Goal: Information Seeking & Learning: Find contact information

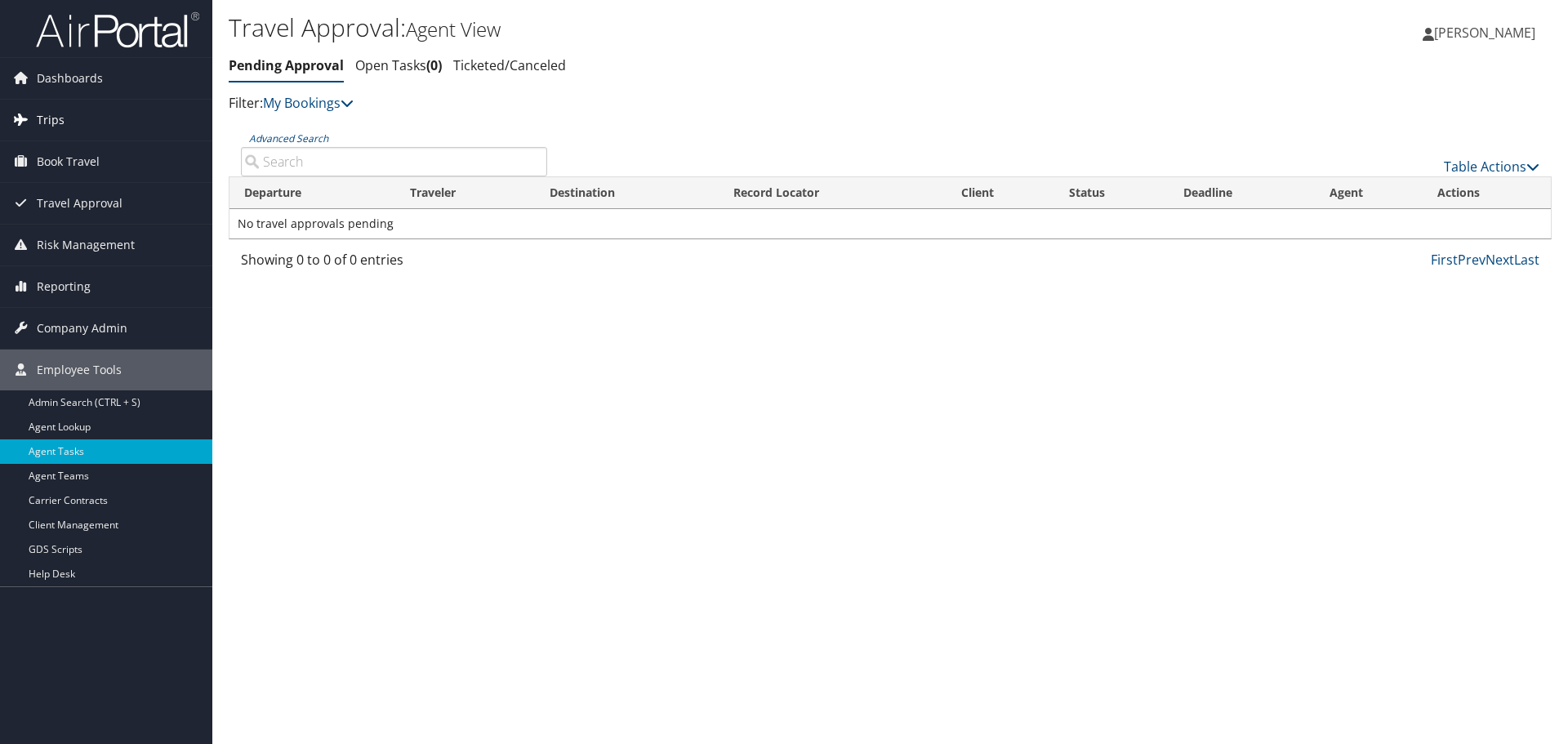
click at [58, 116] on span "Trips" at bounding box center [50, 121] width 27 height 41
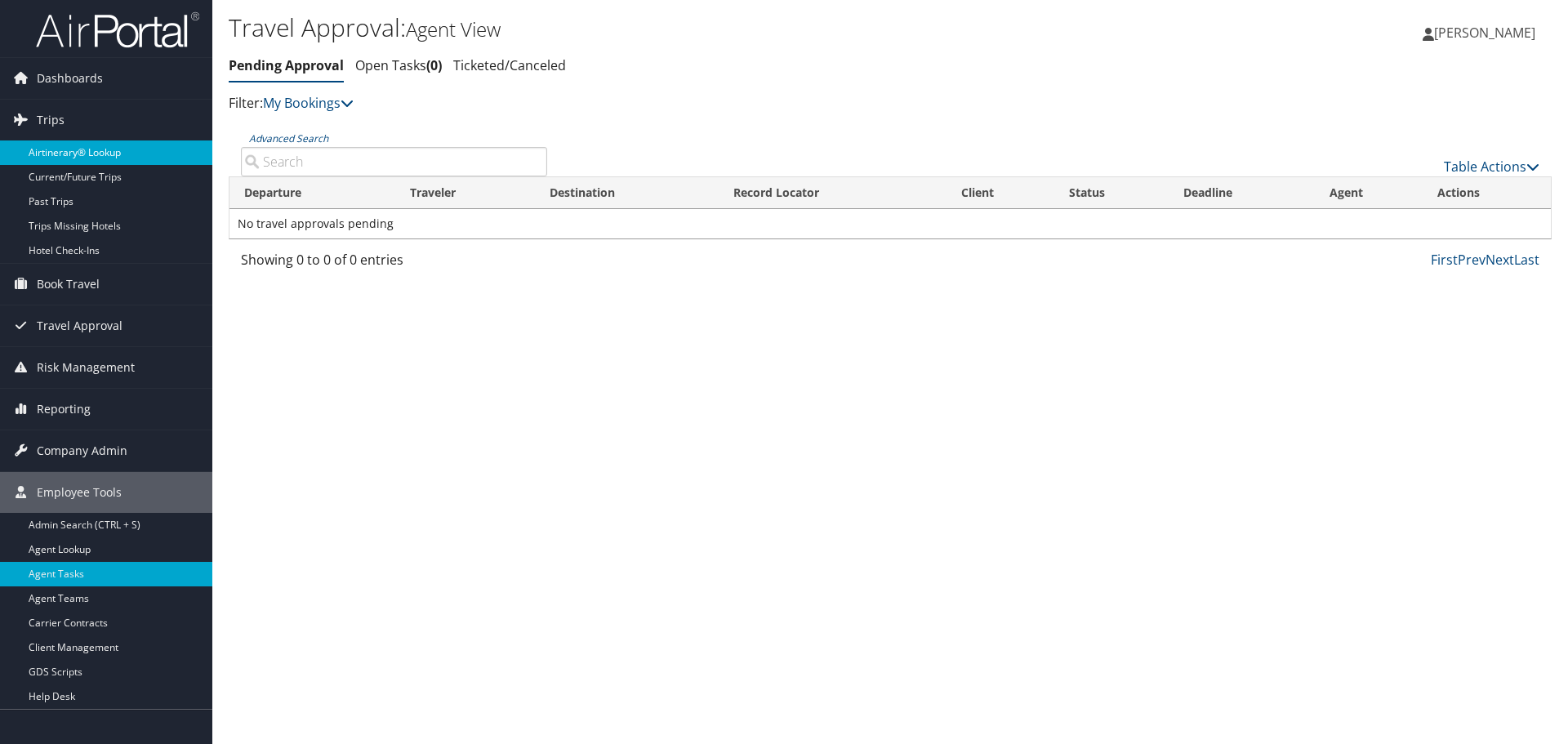
click at [92, 154] on link "Airtinerary® Lookup" at bounding box center [106, 152] width 213 height 25
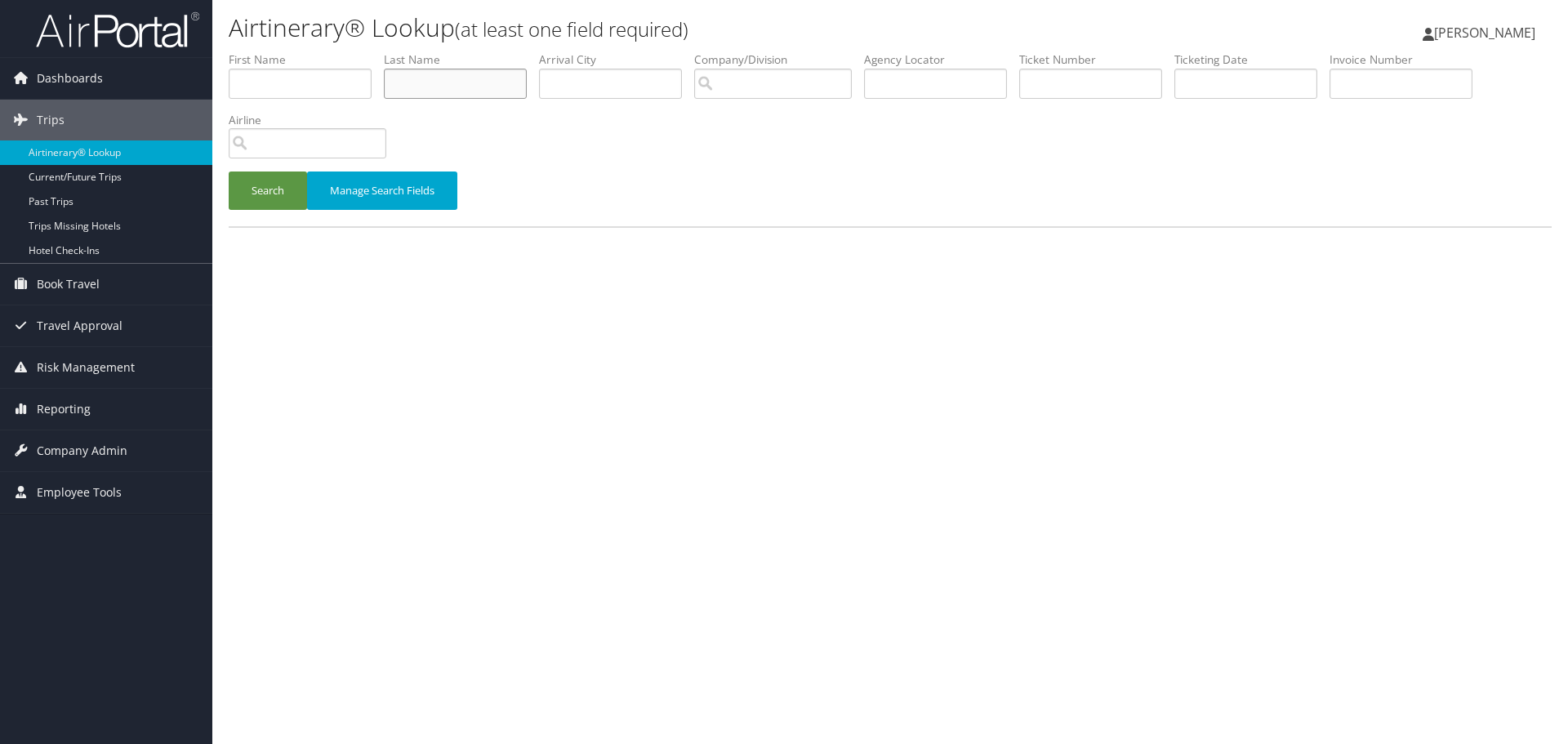
click at [427, 80] on input "text" at bounding box center [455, 83] width 143 height 30
type input "appleby"
click at [257, 189] on button "Search" at bounding box center [268, 190] width 78 height 38
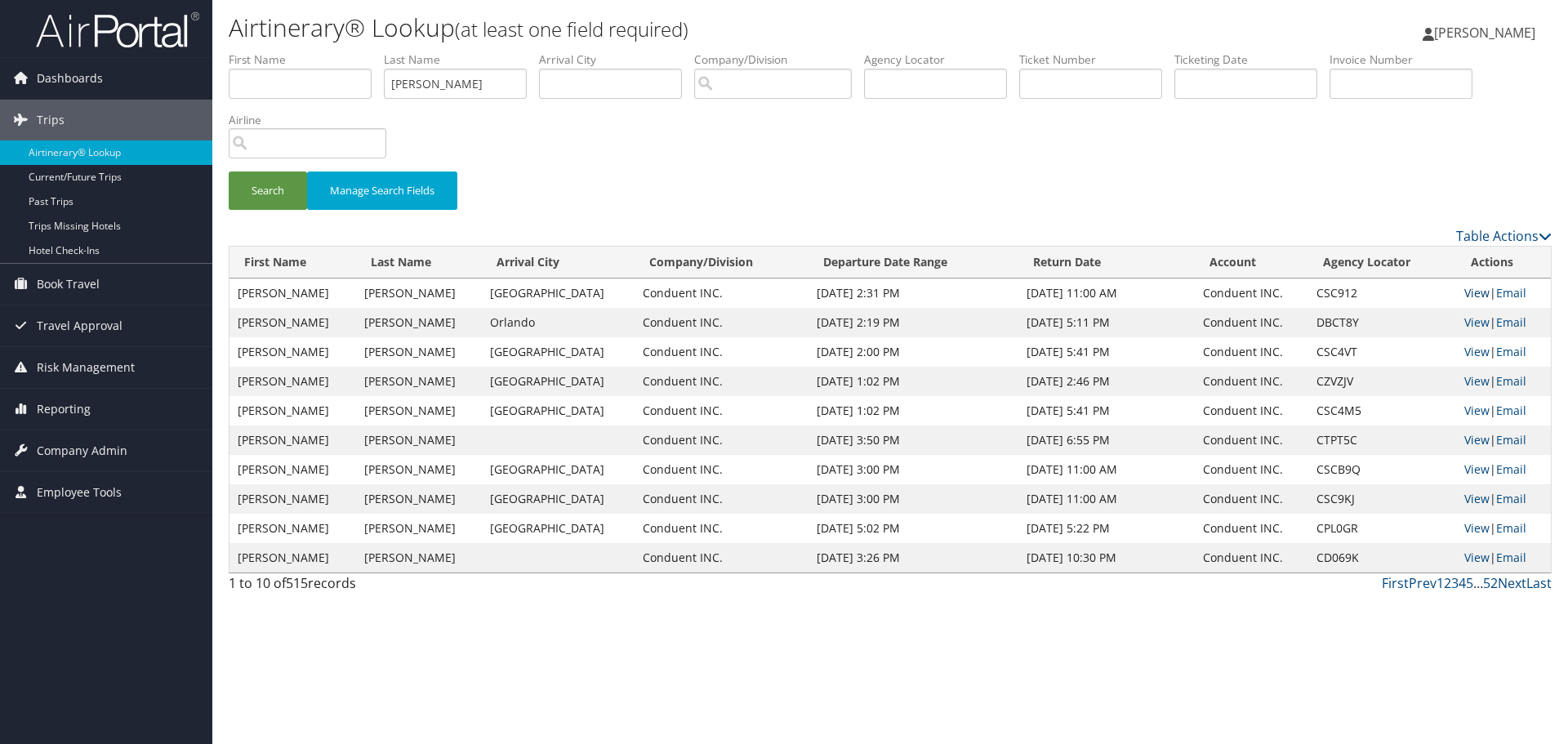
click at [1471, 296] on link "View" at bounding box center [1477, 293] width 25 height 16
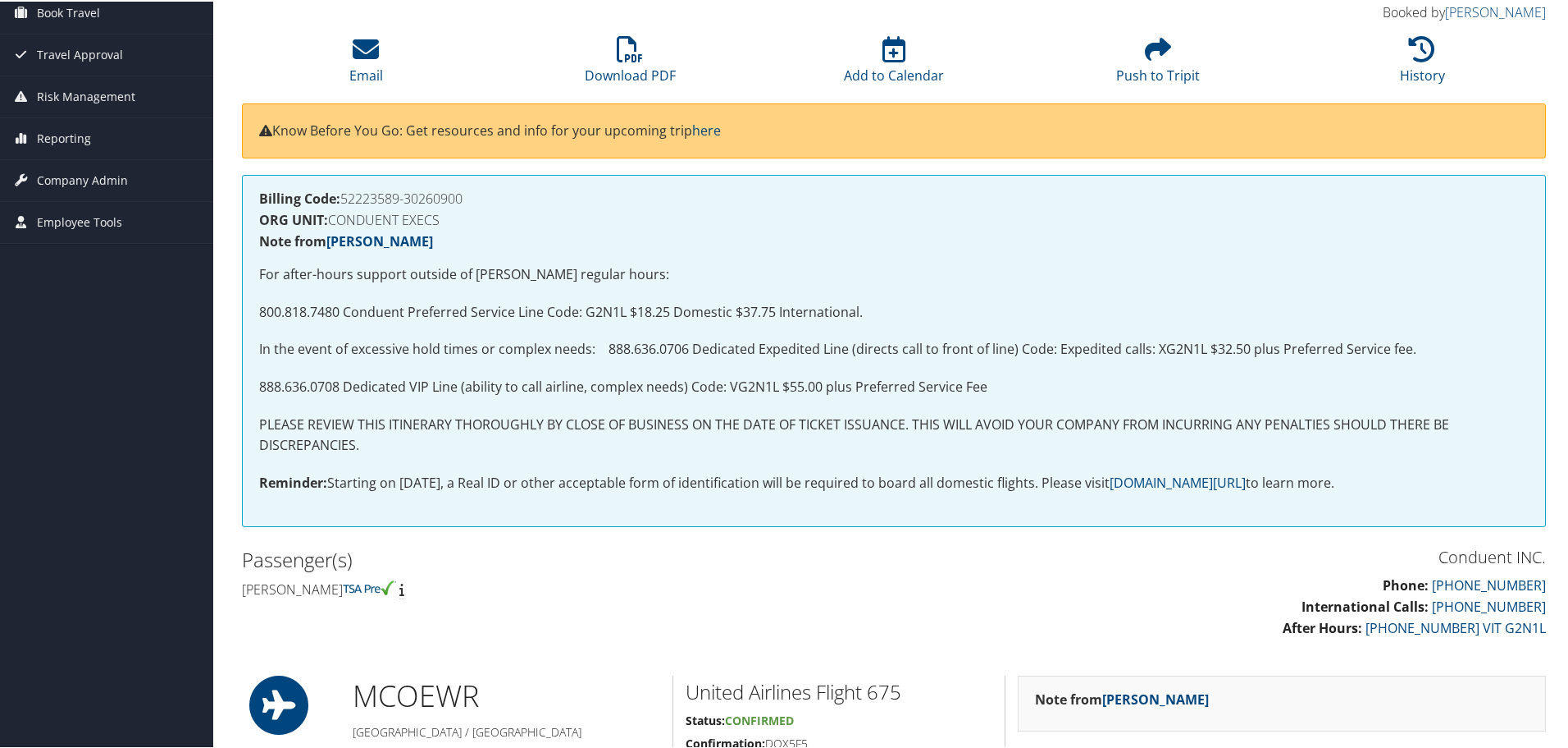
scroll to position [165, 0]
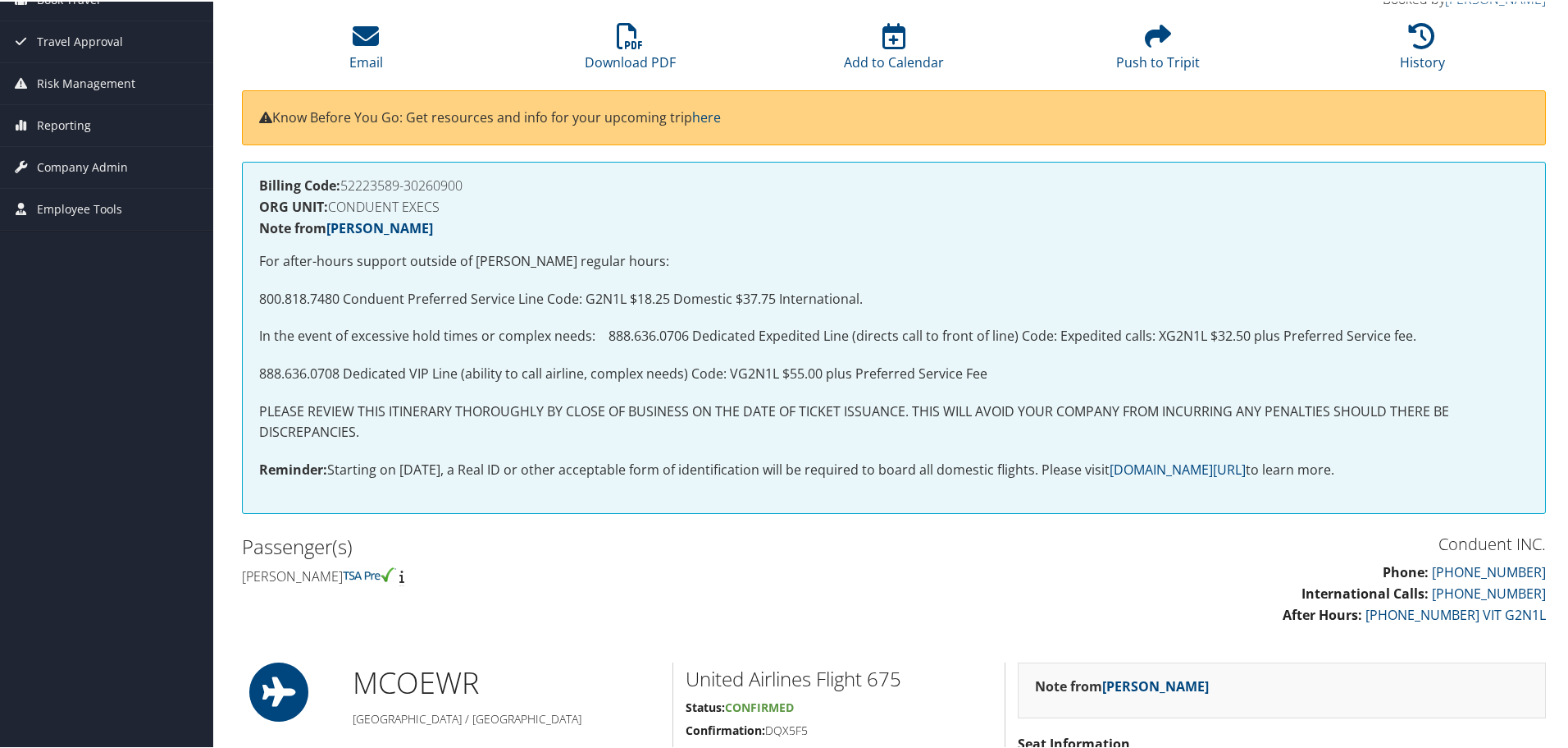
drag, startPoint x: 260, startPoint y: 295, endPoint x: 885, endPoint y: 287, distance: 625.1
click at [885, 287] on p "800.818.7480 Conduent Preferred Service Line Code: G2N1L $18.25 Domestic $37.75…" at bounding box center [893, 298] width 1270 height 22
copy p "800.818.7480 Conduent Preferred Service Line Code: G2N1L $18.25 Domestic $37.75…"
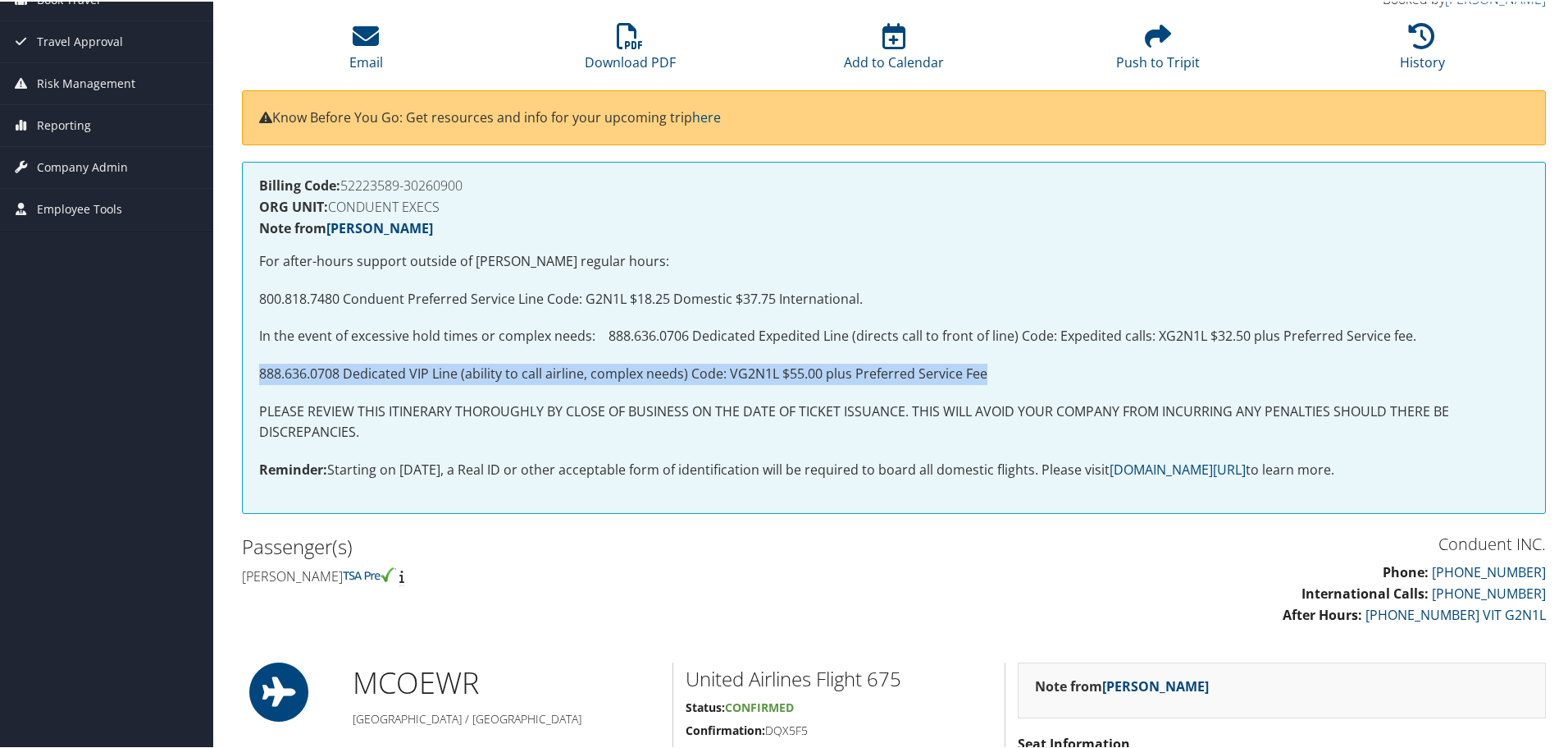
drag, startPoint x: 259, startPoint y: 368, endPoint x: 991, endPoint y: 366, distance: 732.0
click at [991, 366] on p "888.636.0708 Dedicated VIP Line (ability to call airline, complex needs) Code: …" at bounding box center [893, 373] width 1270 height 22
copy p "888.636.0708 Dedicated VIP Line (ability to call airline, complex needs) Code: …"
